Goal: Information Seeking & Learning: Learn about a topic

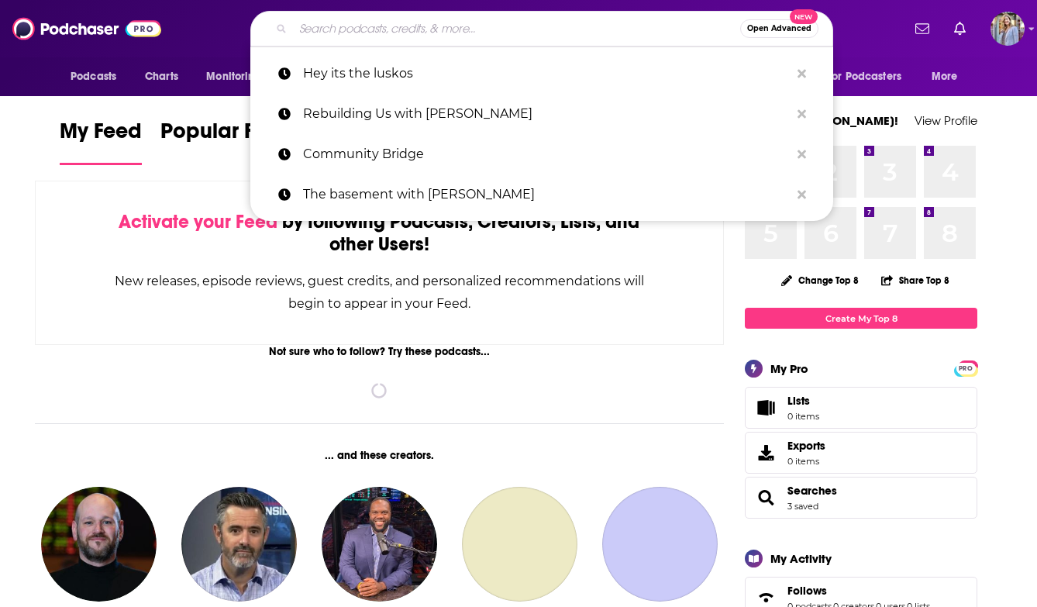
click at [353, 33] on input "Search podcasts, credits, & more..." at bounding box center [516, 28] width 447 height 25
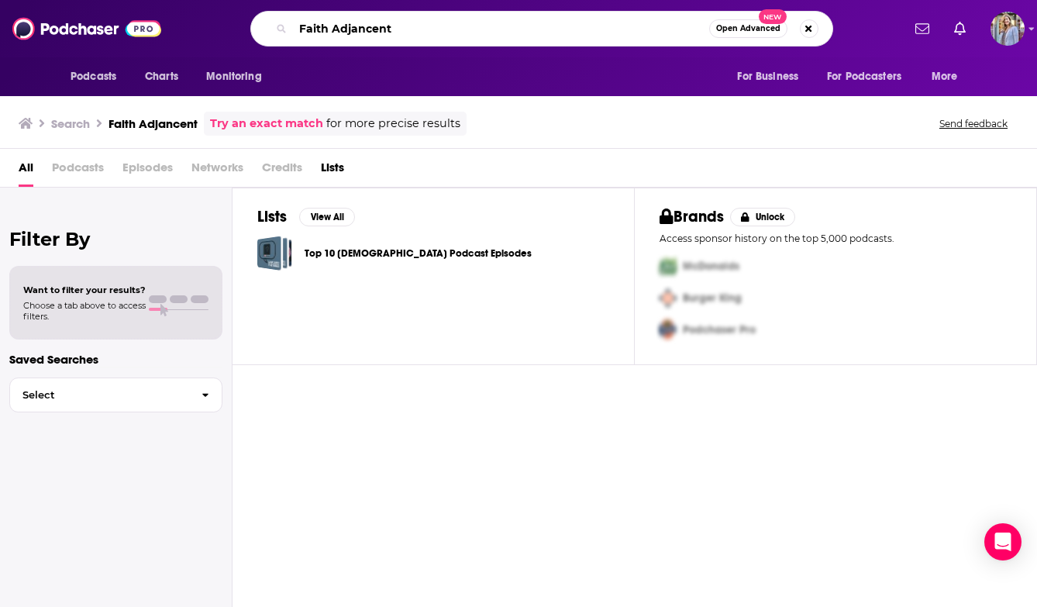
click at [415, 36] on input "Faith Adjancent" at bounding box center [501, 28] width 416 height 25
type input "Faith Adjacent"
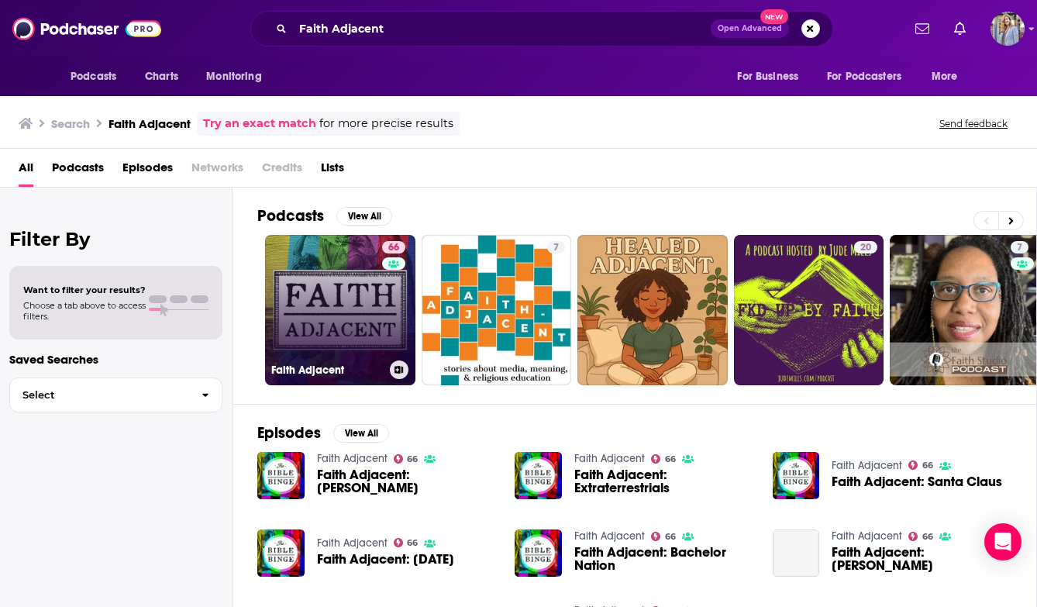
click at [344, 323] on link "66 Faith Adjacent" at bounding box center [340, 310] width 150 height 150
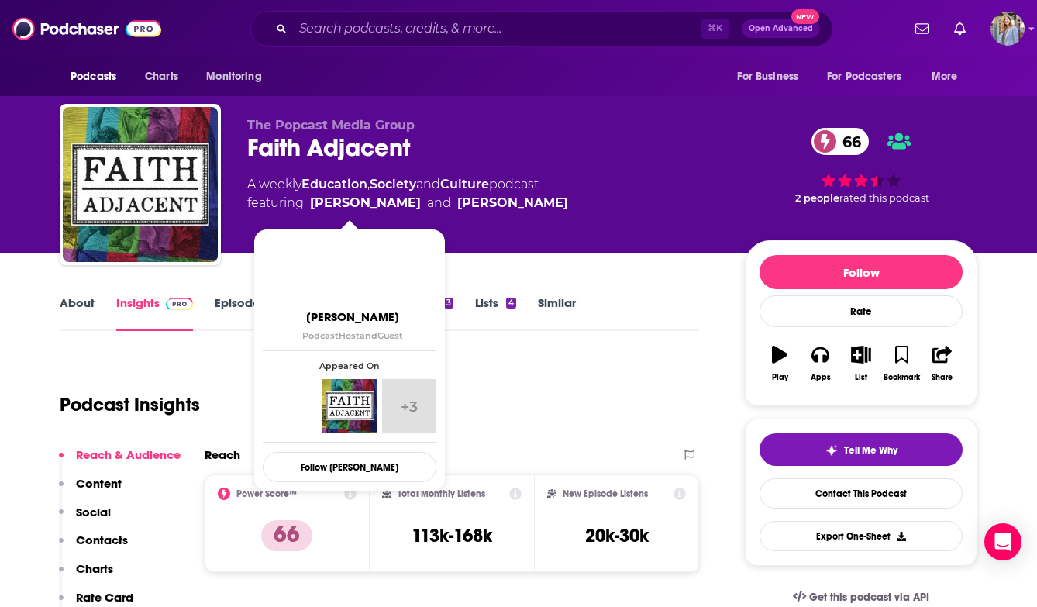
click at [354, 205] on link "[PERSON_NAME]" at bounding box center [365, 203] width 111 height 19
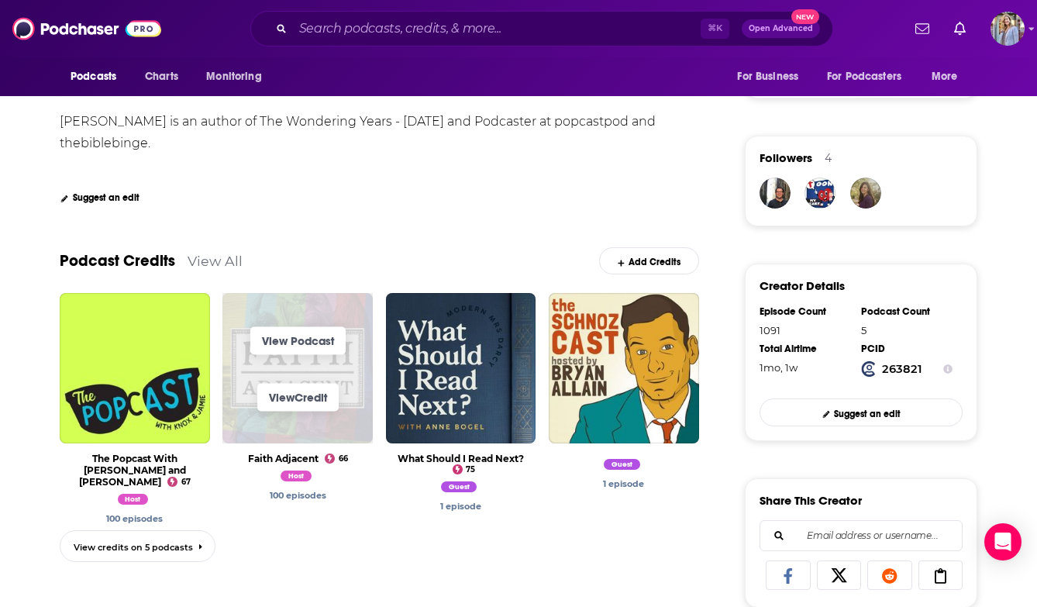
scroll to position [337, 0]
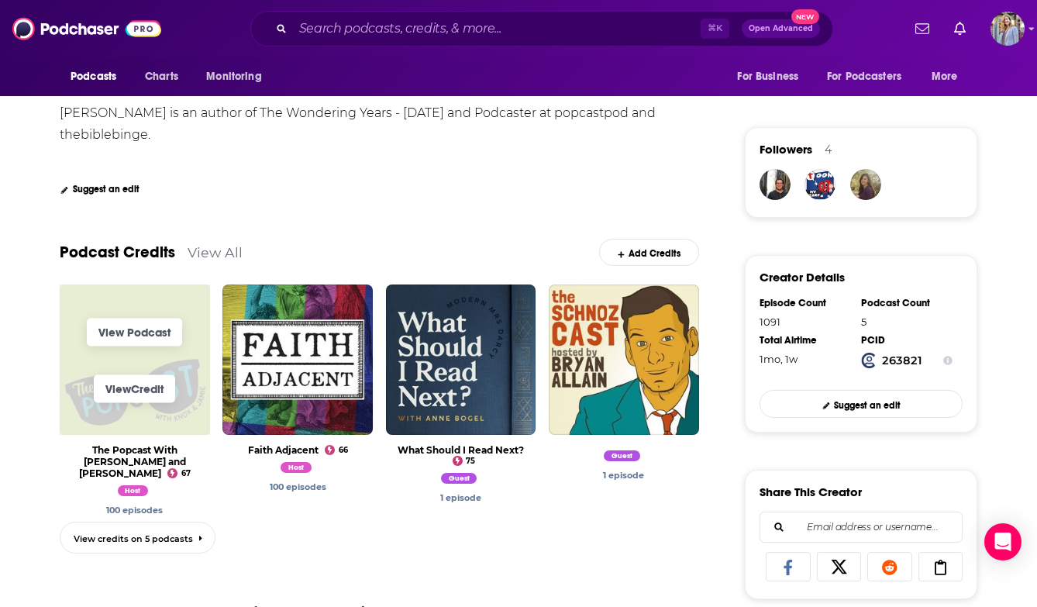
click at [191, 376] on span "View Credit" at bounding box center [135, 388] width 150 height 57
click at [136, 337] on link "View Podcast" at bounding box center [134, 332] width 95 height 28
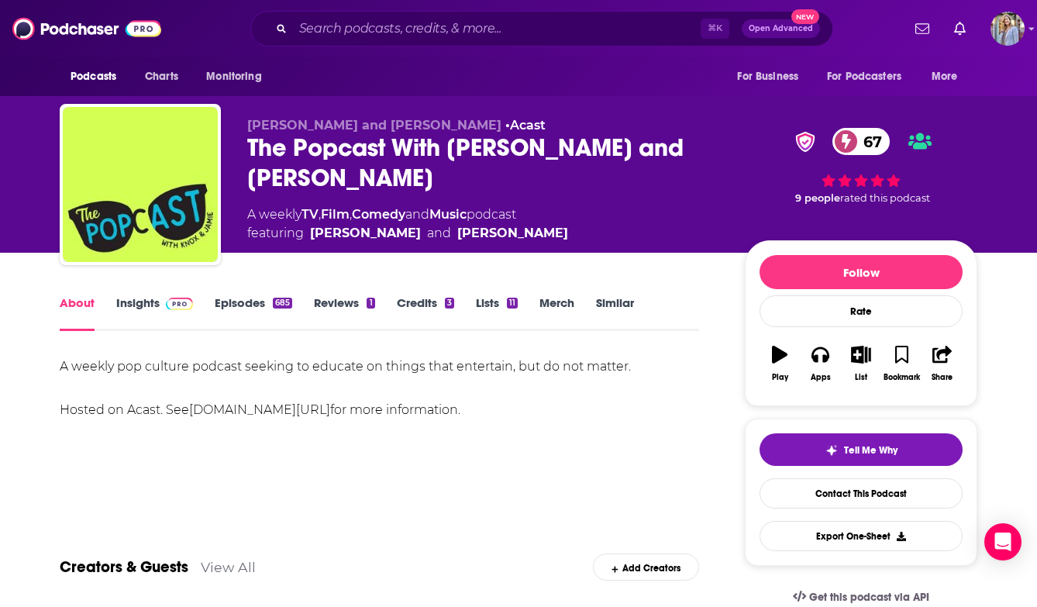
click at [235, 304] on link "Episodes 685" at bounding box center [254, 313] width 78 height 36
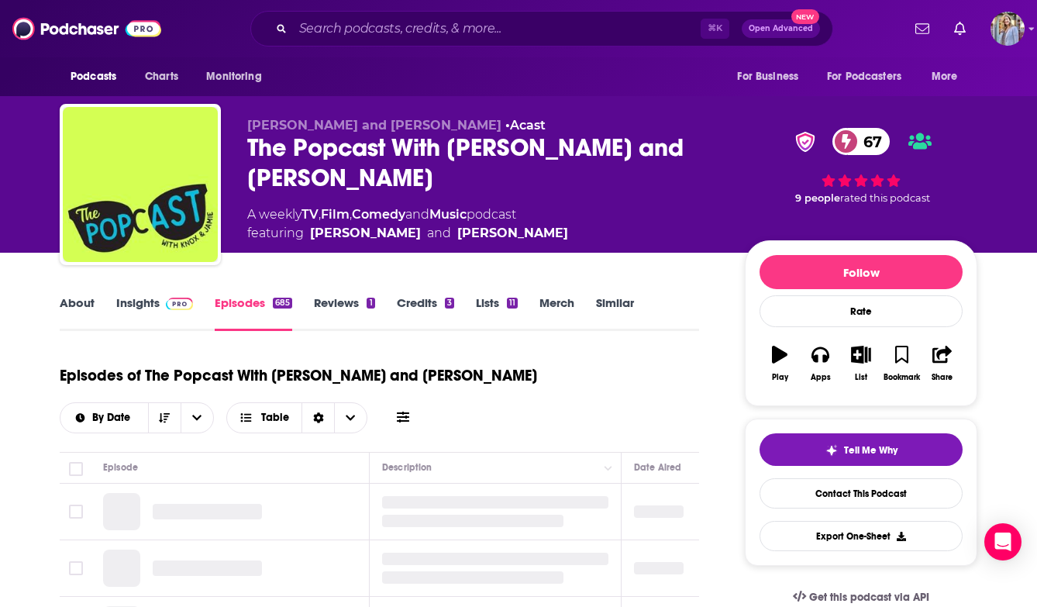
click at [160, 303] on span at bounding box center [176, 302] width 33 height 15
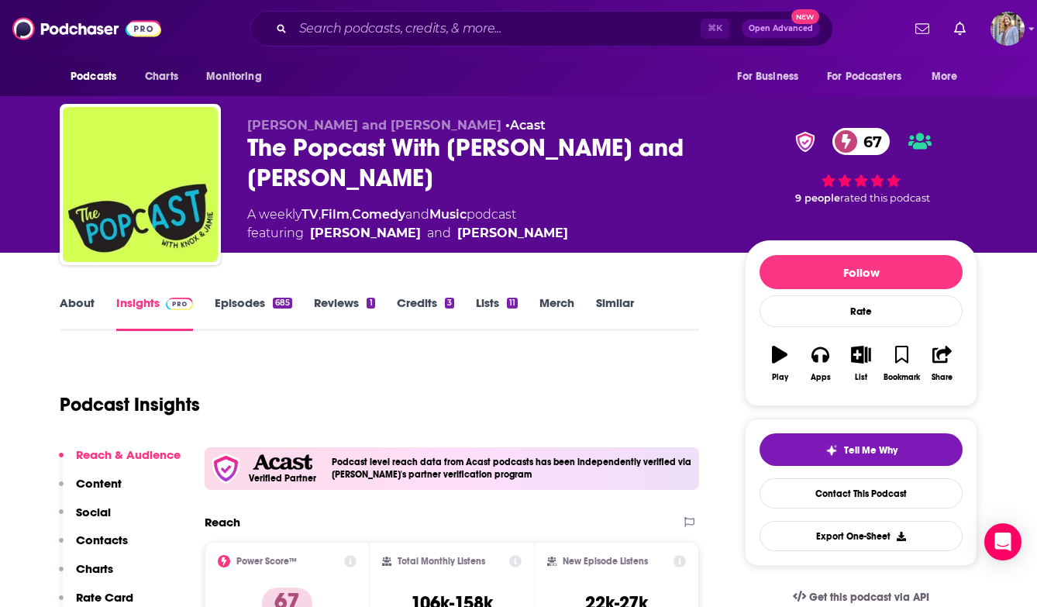
click at [81, 299] on link "About" at bounding box center [77, 313] width 35 height 36
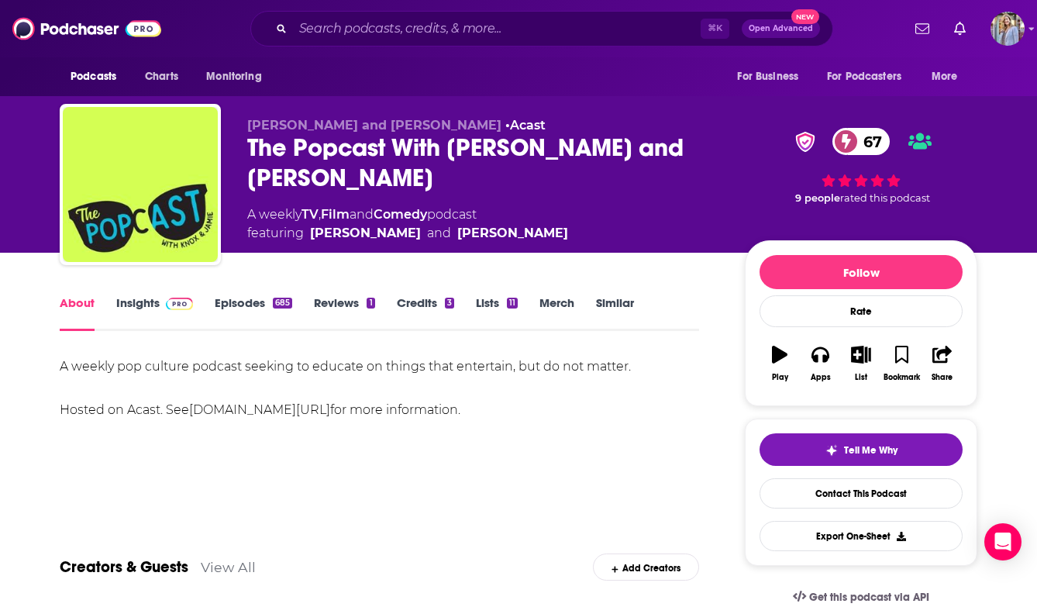
click at [253, 305] on link "Episodes 685" at bounding box center [254, 313] width 78 height 36
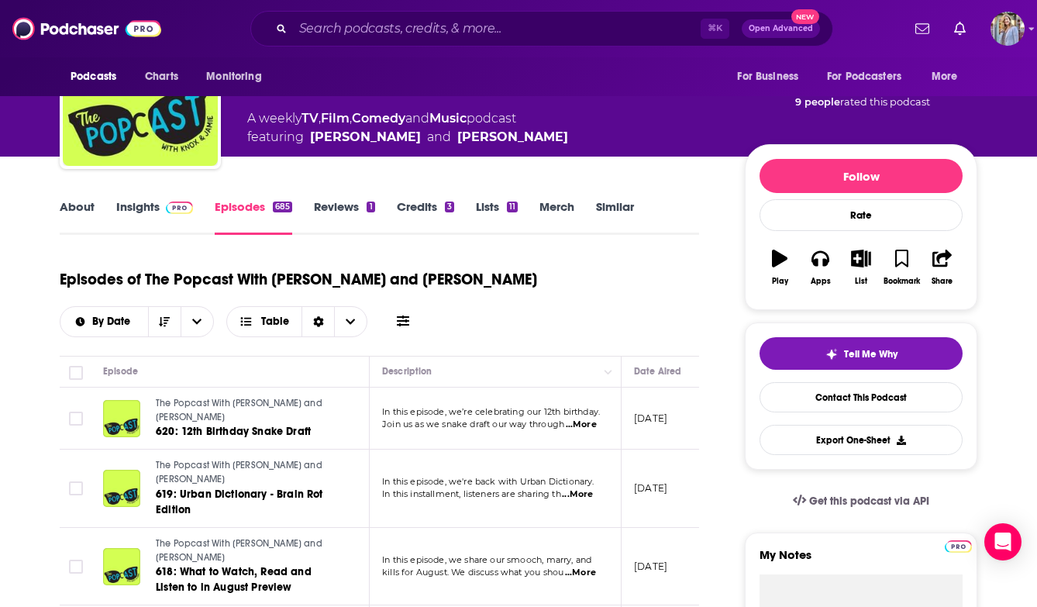
scroll to position [104, 0]
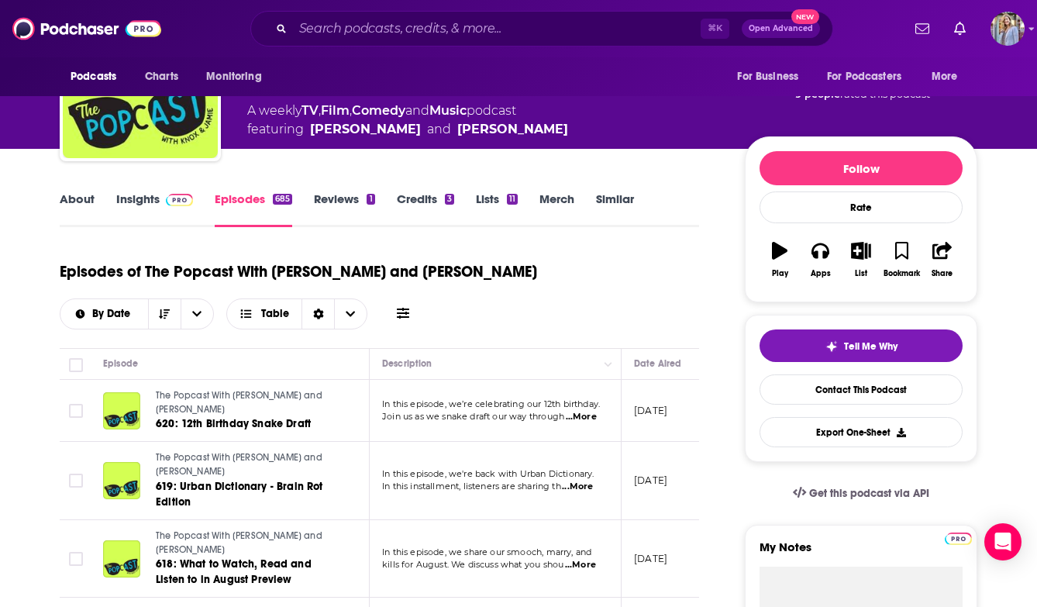
click at [470, 411] on span "Join us as we snake draft our way through" at bounding box center [473, 416] width 182 height 11
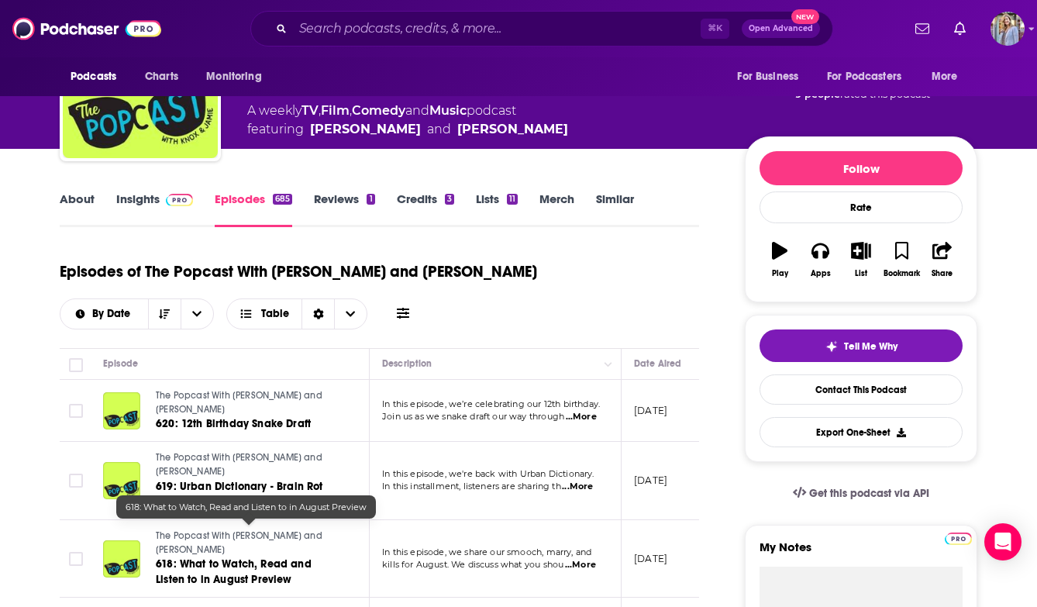
click at [255, 557] on span "618: What to Watch, Read and Listen to in August Preview" at bounding box center [234, 571] width 156 height 29
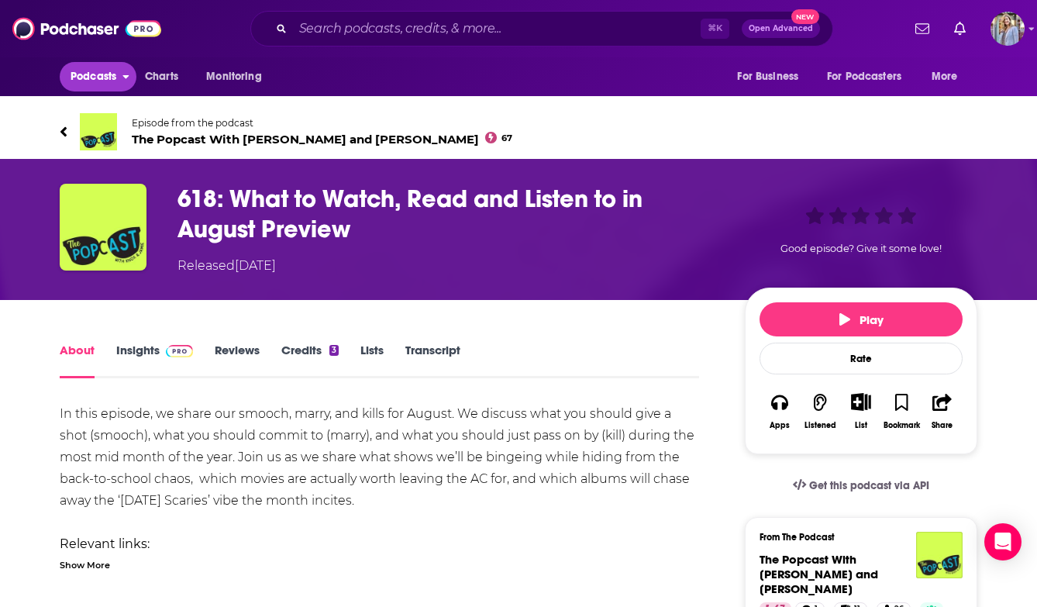
click at [84, 79] on span "Podcasts" at bounding box center [94, 77] width 46 height 22
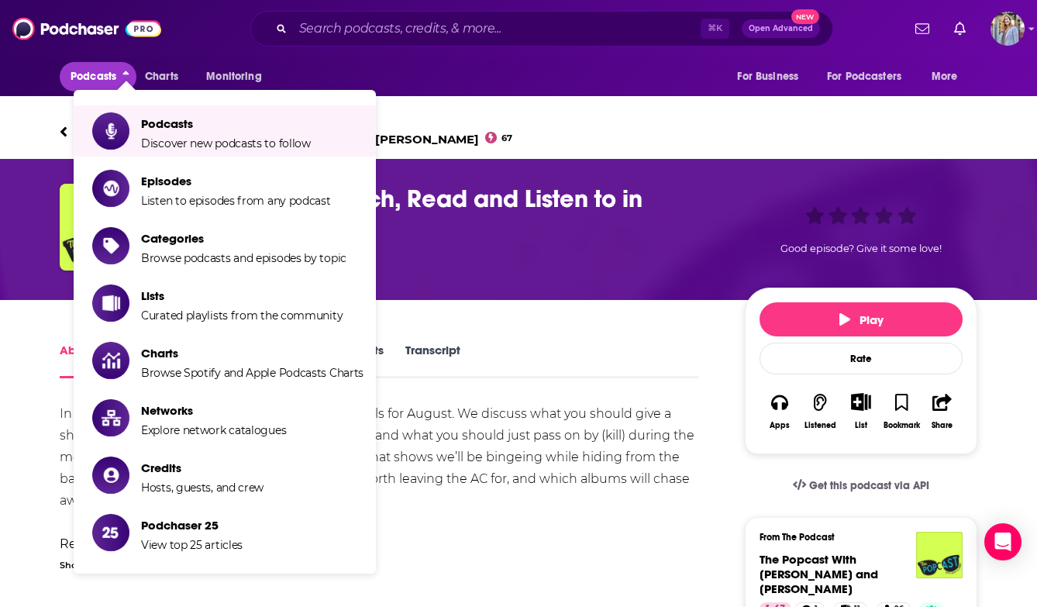
click at [477, 75] on div "Podcasts Charts Monitoring For Business For Podcasters More" at bounding box center [518, 76] width 992 height 39
